Goal: Task Accomplishment & Management: Manage account settings

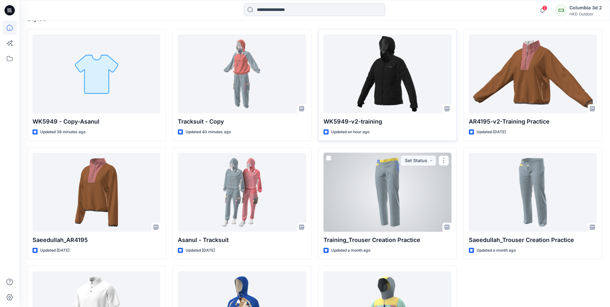
scroll to position [161, 0]
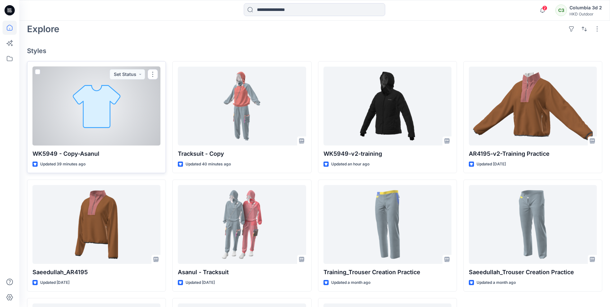
click at [103, 133] on div at bounding box center [96, 106] width 128 height 79
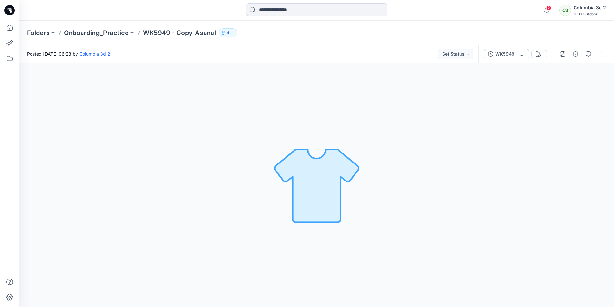
click at [428, 226] on div "Loading... Material Properties Loading..." at bounding box center [316, 185] width 595 height 244
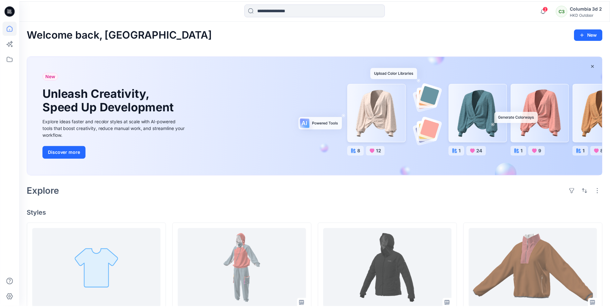
scroll to position [161, 0]
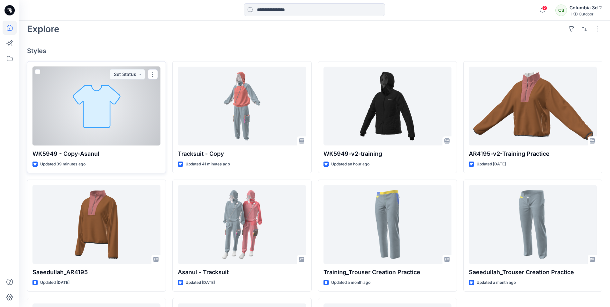
click at [108, 126] on div at bounding box center [96, 106] width 128 height 79
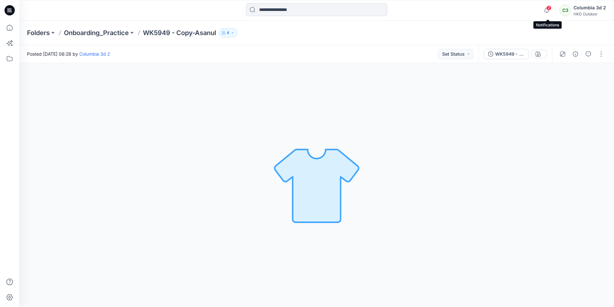
click at [549, 8] on span "2" at bounding box center [549, 7] width 5 height 5
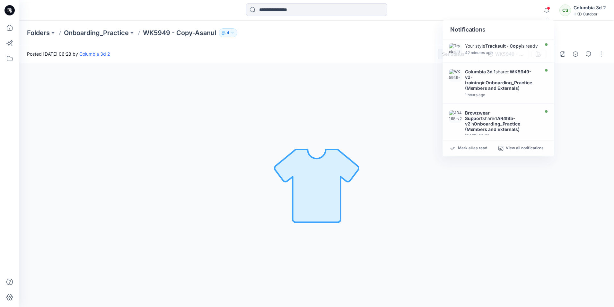
click at [262, 113] on div "Loading... Material Properties Loading..." at bounding box center [316, 185] width 595 height 244
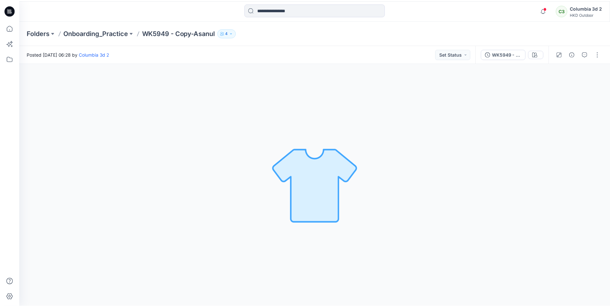
scroll to position [161, 0]
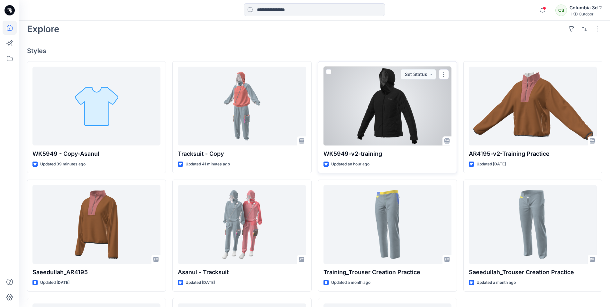
click at [390, 120] on div at bounding box center [387, 106] width 128 height 79
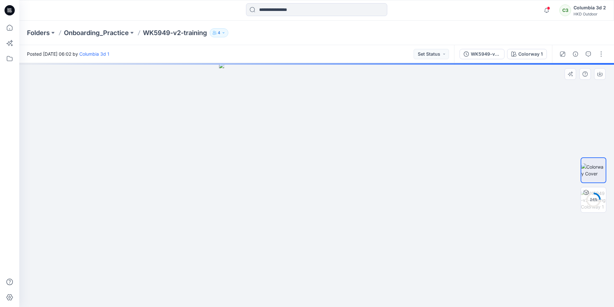
click at [287, 199] on img at bounding box center [317, 185] width 196 height 244
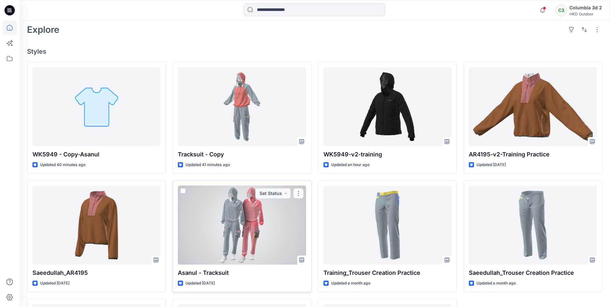
scroll to position [161, 0]
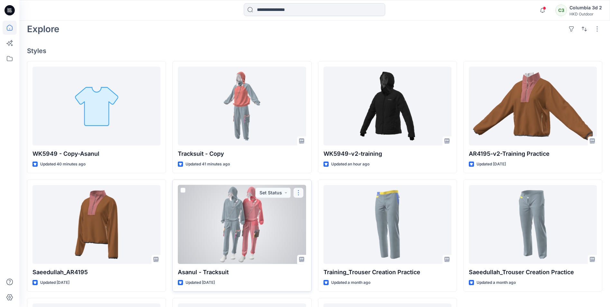
click at [298, 190] on button "button" at bounding box center [298, 192] width 10 height 10
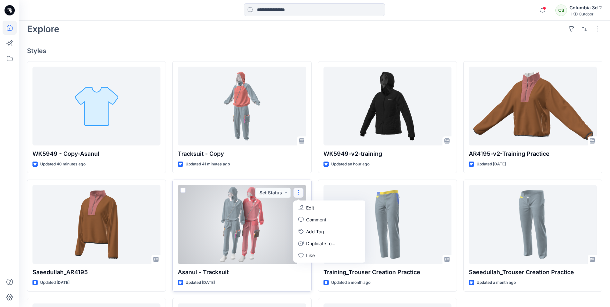
click at [244, 222] on div at bounding box center [242, 224] width 128 height 79
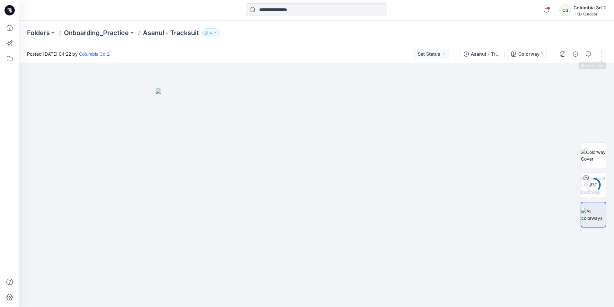
click at [597, 52] on button "button" at bounding box center [601, 54] width 10 height 10
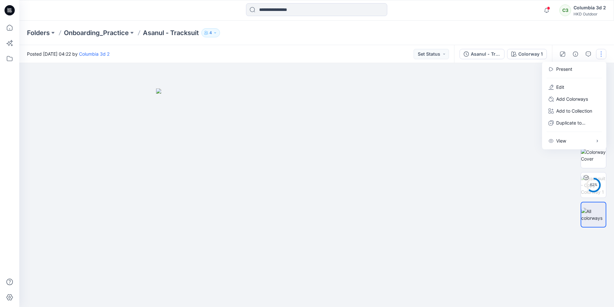
click at [474, 107] on img at bounding box center [316, 197] width 321 height 218
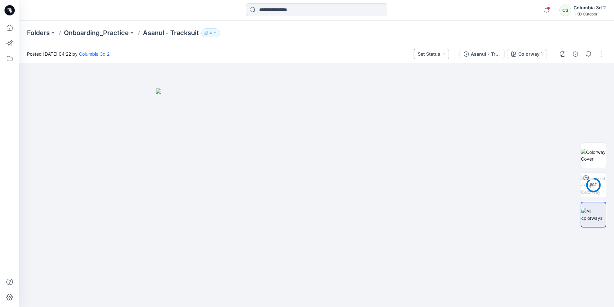
click at [449, 55] on button "Set Status" at bounding box center [431, 54] width 35 height 10
click at [470, 77] on div at bounding box center [316, 185] width 595 height 244
click at [499, 56] on div "Asanul - Tracksuit" at bounding box center [486, 53] width 30 height 7
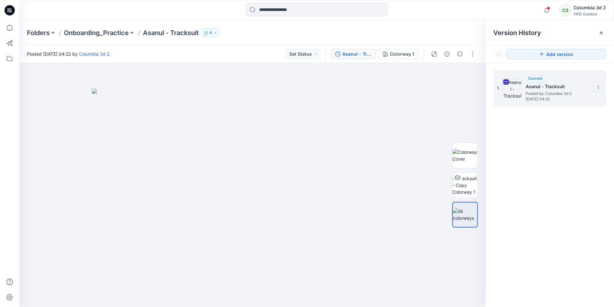
click at [598, 87] on icon at bounding box center [598, 87] width 5 height 5
click at [458, 112] on div at bounding box center [465, 184] width 26 height 161
click at [469, 57] on button "button" at bounding box center [473, 54] width 10 height 10
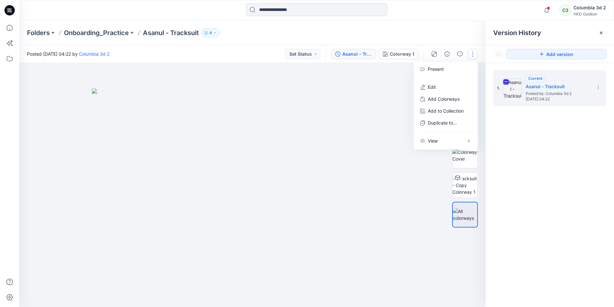
click at [380, 116] on img at bounding box center [252, 197] width 321 height 218
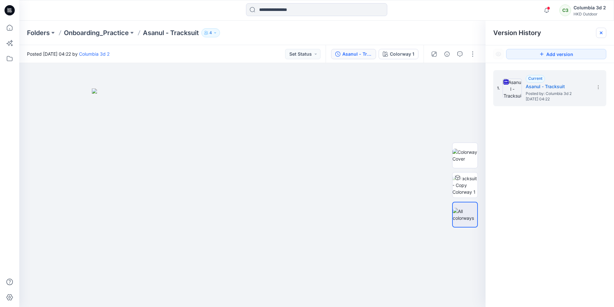
click at [603, 32] on icon at bounding box center [601, 32] width 5 height 5
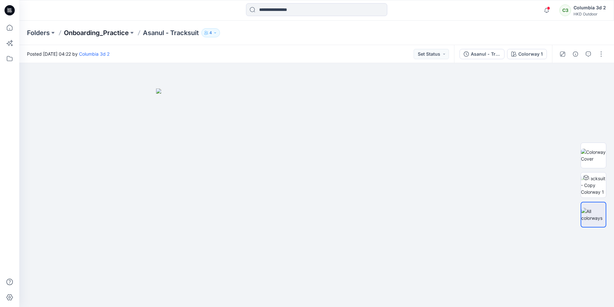
click at [120, 33] on p "Onboarding_Practice" at bounding box center [96, 32] width 65 height 9
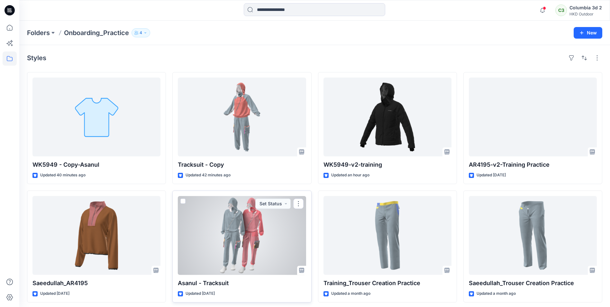
drag, startPoint x: 262, startPoint y: 235, endPoint x: 299, endPoint y: 269, distance: 50.7
click at [299, 269] on icon at bounding box center [301, 269] width 5 height 5
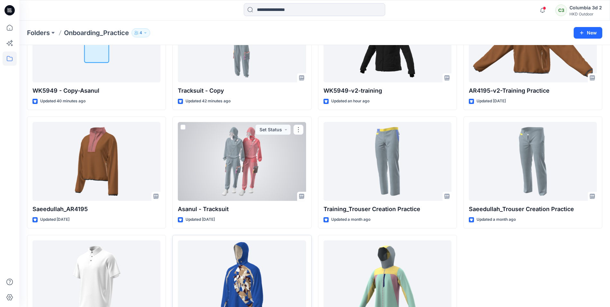
scroll to position [121, 0]
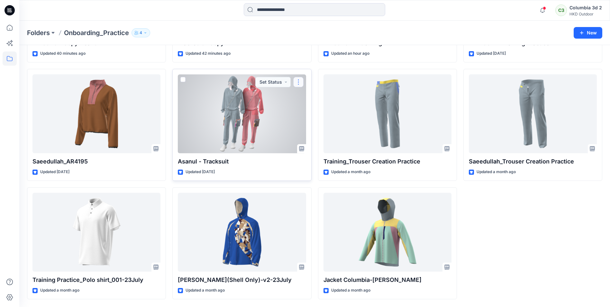
click at [297, 85] on button "button" at bounding box center [298, 82] width 10 height 10
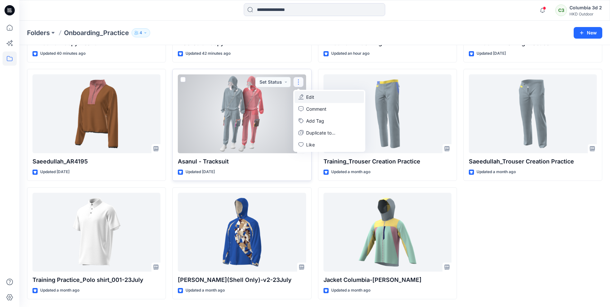
click at [309, 97] on p "Edit" at bounding box center [310, 97] width 8 height 7
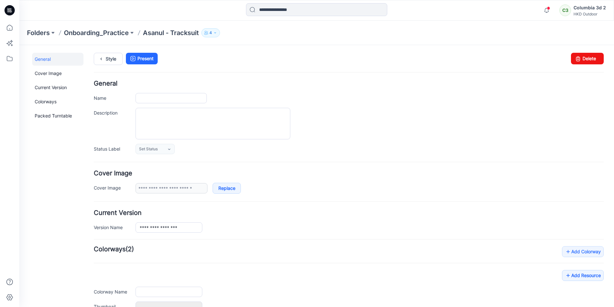
type input "**********"
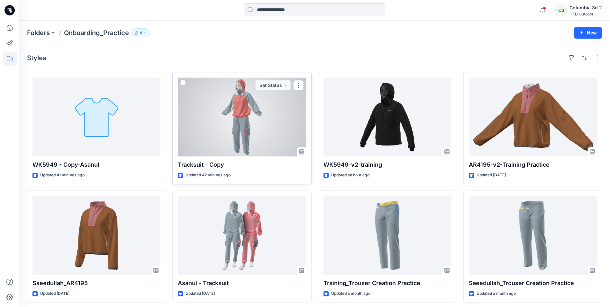
click at [255, 110] on div at bounding box center [242, 116] width 128 height 79
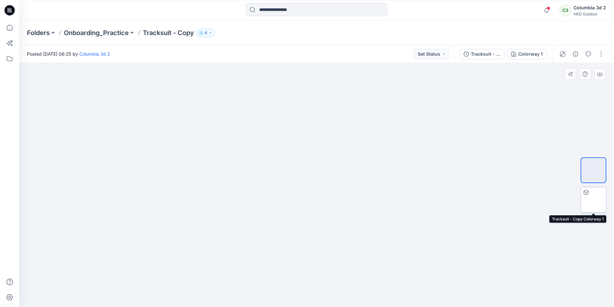
click at [591, 195] on div at bounding box center [586, 192] width 10 height 10
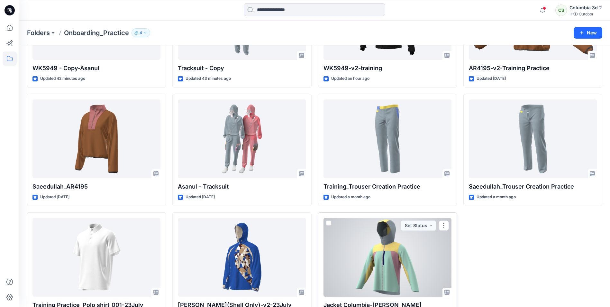
scroll to position [121, 0]
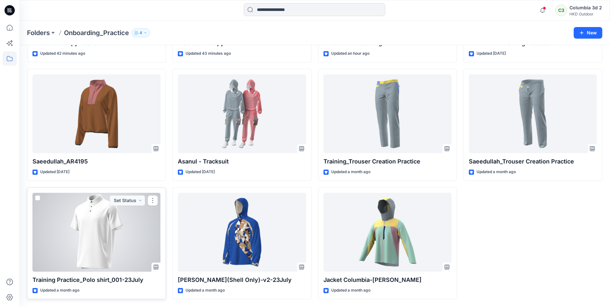
click at [104, 228] on div at bounding box center [96, 231] width 128 height 79
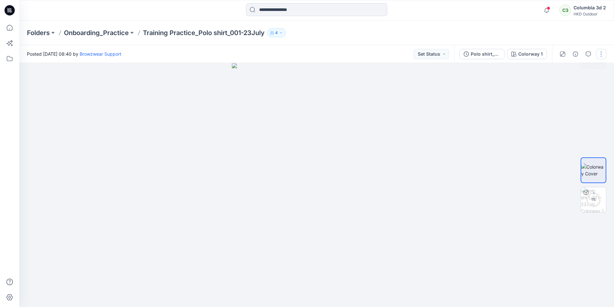
click at [602, 55] on button "button" at bounding box center [601, 54] width 10 height 10
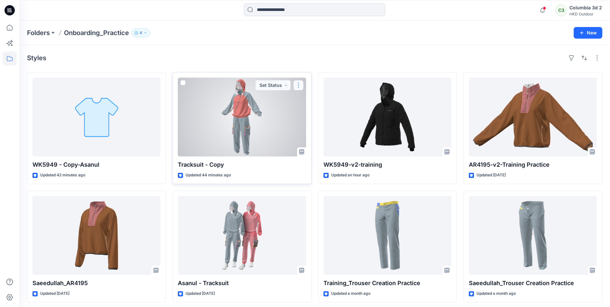
click at [300, 81] on button "button" at bounding box center [298, 85] width 10 height 10
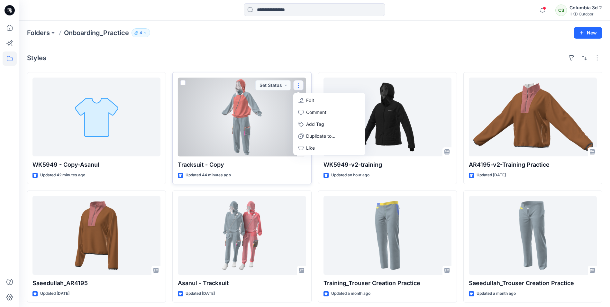
click at [304, 98] on button "Edit" at bounding box center [328, 100] width 69 height 12
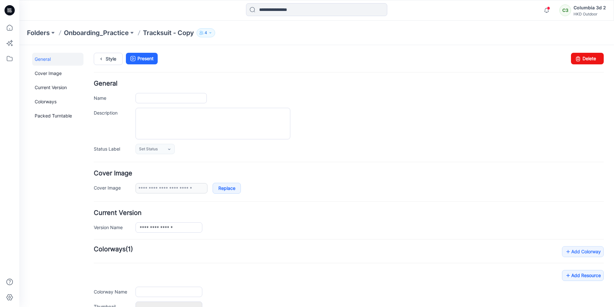
type input "**********"
drag, startPoint x: 160, startPoint y: 98, endPoint x: 186, endPoint y: 104, distance: 26.7
click at [186, 103] on div "**********" at bounding box center [349, 117] width 510 height 74
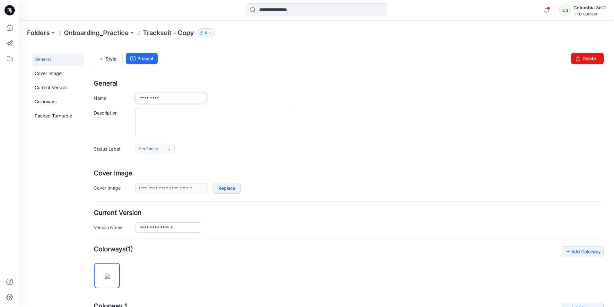
type input "*********"
click at [402, 126] on div at bounding box center [370, 123] width 469 height 31
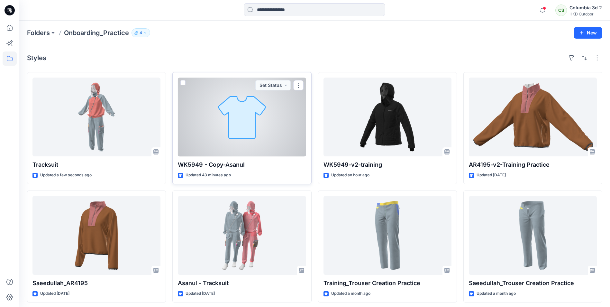
click at [247, 112] on div at bounding box center [242, 116] width 128 height 79
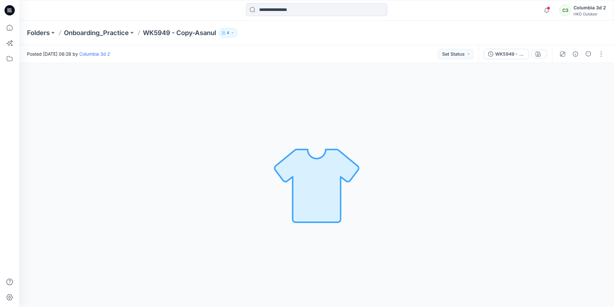
click at [345, 163] on img at bounding box center [317, 185] width 90 height 90
click at [599, 57] on button "button" at bounding box center [601, 54] width 10 height 10
click at [452, 105] on div "Loading... Material Properties Loading..." at bounding box center [316, 185] width 595 height 244
click at [525, 54] on div "WK5949 - Copy" at bounding box center [510, 53] width 30 height 7
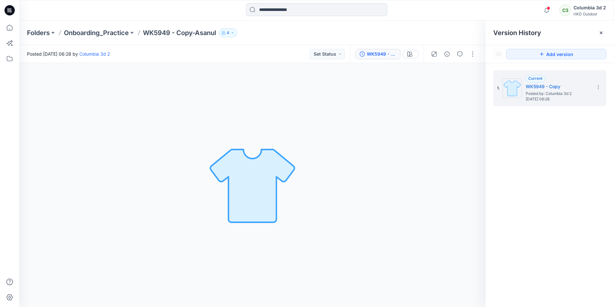
click at [465, 87] on div "Loading... Material Properties Loading..." at bounding box center [252, 185] width 467 height 244
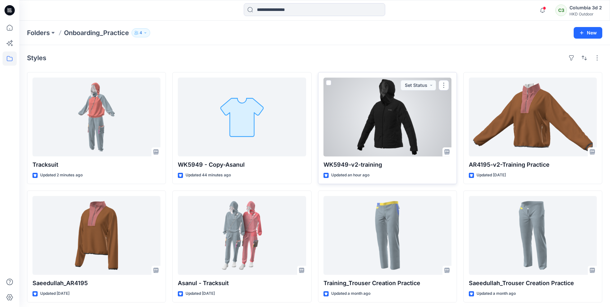
click at [396, 117] on div at bounding box center [387, 116] width 128 height 79
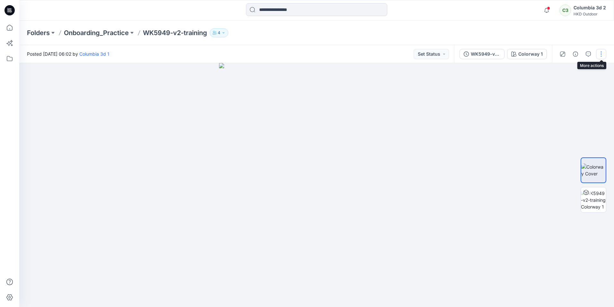
click at [602, 56] on button "button" at bounding box center [601, 54] width 10 height 10
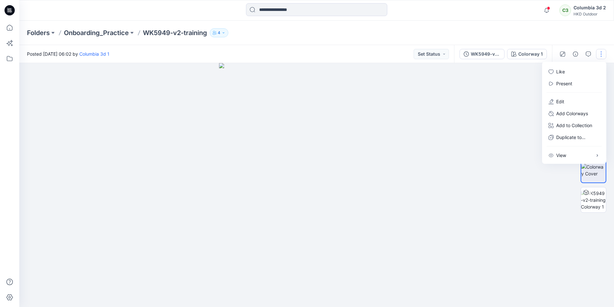
click at [461, 219] on div at bounding box center [316, 185] width 595 height 244
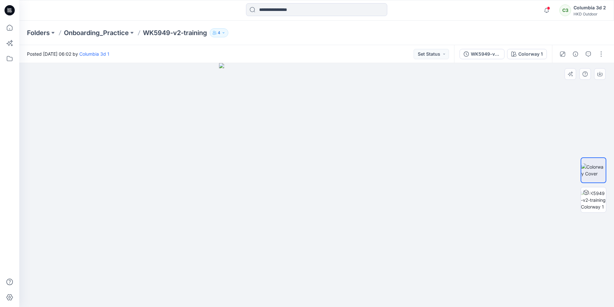
click at [343, 170] on img at bounding box center [317, 185] width 196 height 244
click at [487, 55] on div "WK5949-v2-training" at bounding box center [486, 53] width 30 height 7
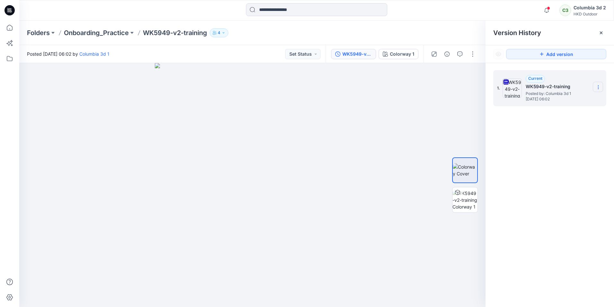
click at [597, 88] on icon at bounding box center [598, 87] width 5 height 5
click at [550, 99] on span "Download Source BW File" at bounding box center [566, 100] width 54 height 8
click at [451, 194] on div at bounding box center [465, 184] width 41 height 161
click at [462, 200] on img at bounding box center [465, 200] width 25 height 20
click at [549, 9] on span at bounding box center [548, 8] width 3 height 4
